Goal: Check status

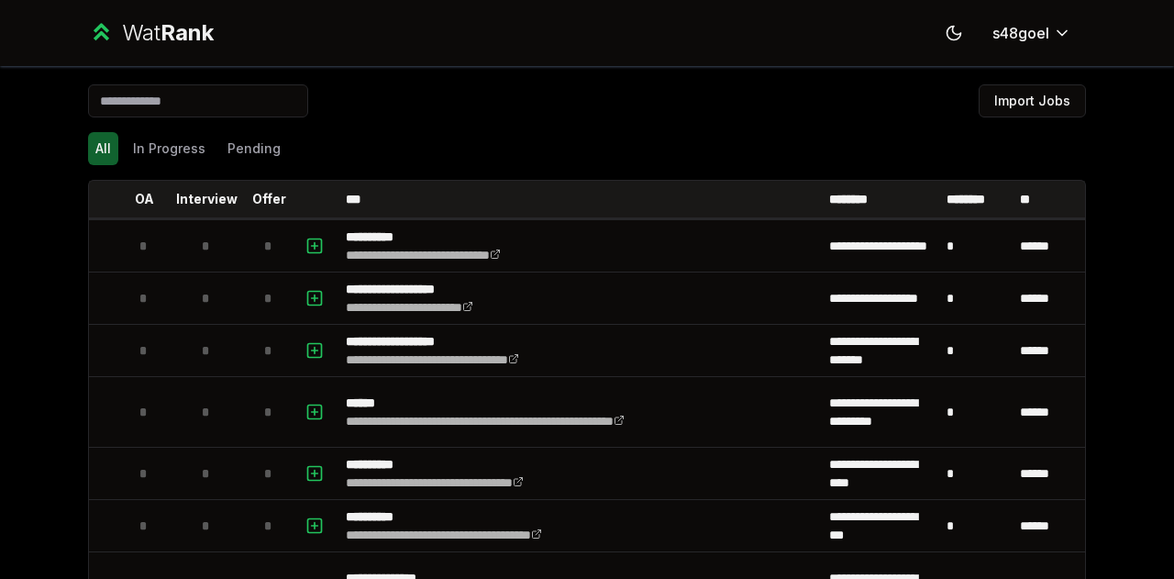
scroll to position [54, 0]
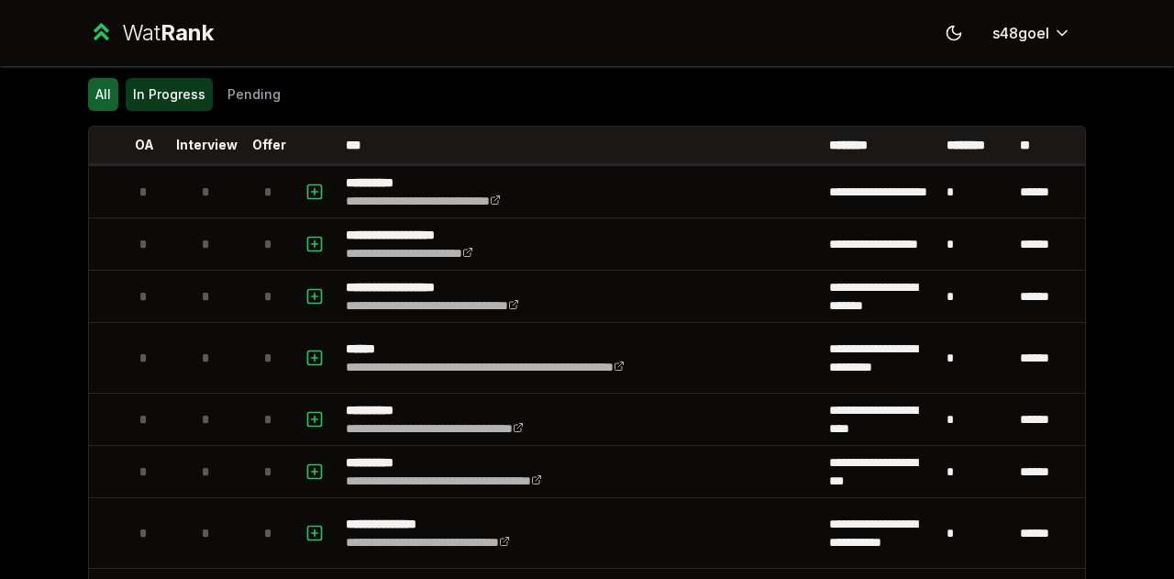
click at [152, 107] on button "In Progress" at bounding box center [169, 94] width 87 height 33
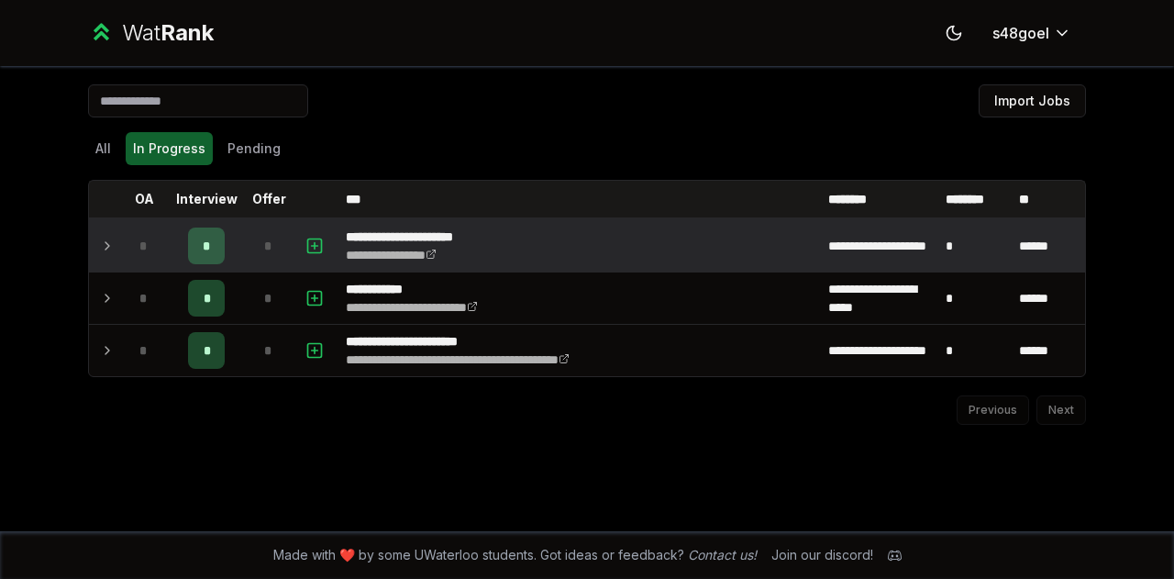
click at [113, 253] on icon at bounding box center [107, 246] width 15 height 22
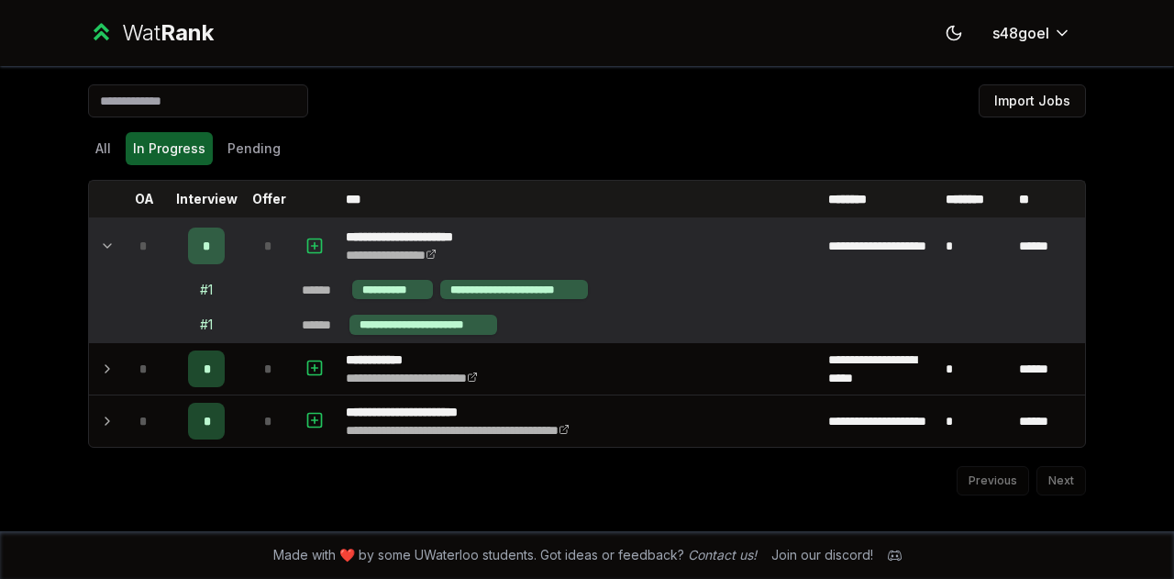
click at [109, 130] on div "All In Progress Pending" at bounding box center [587, 149] width 998 height 48
click at [108, 150] on button "All" at bounding box center [103, 148] width 30 height 33
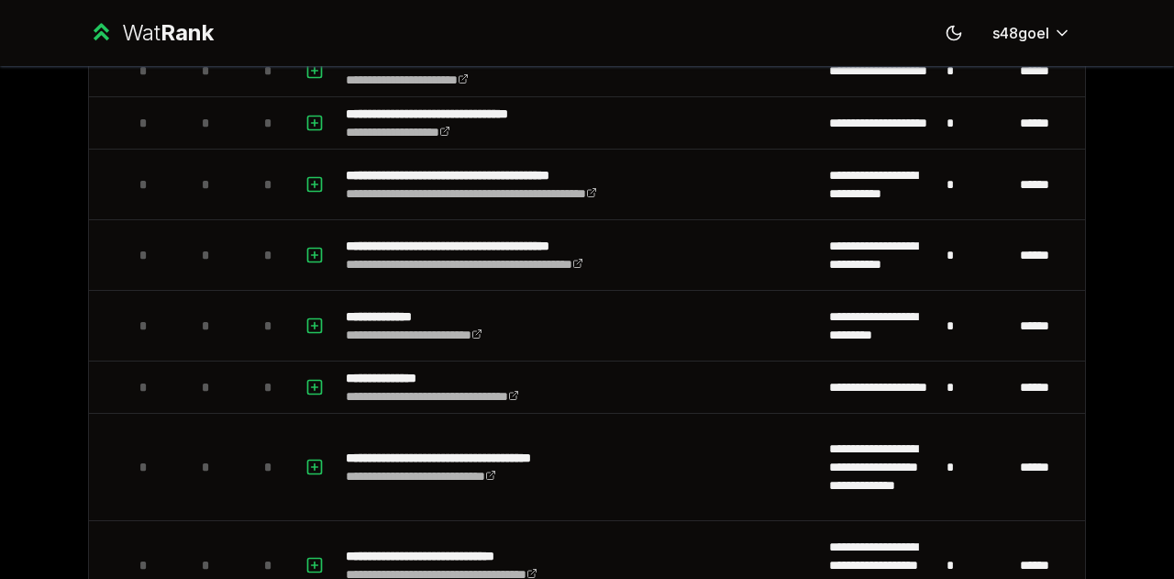
scroll to position [4290, 0]
